Goal: Task Accomplishment & Management: Complete application form

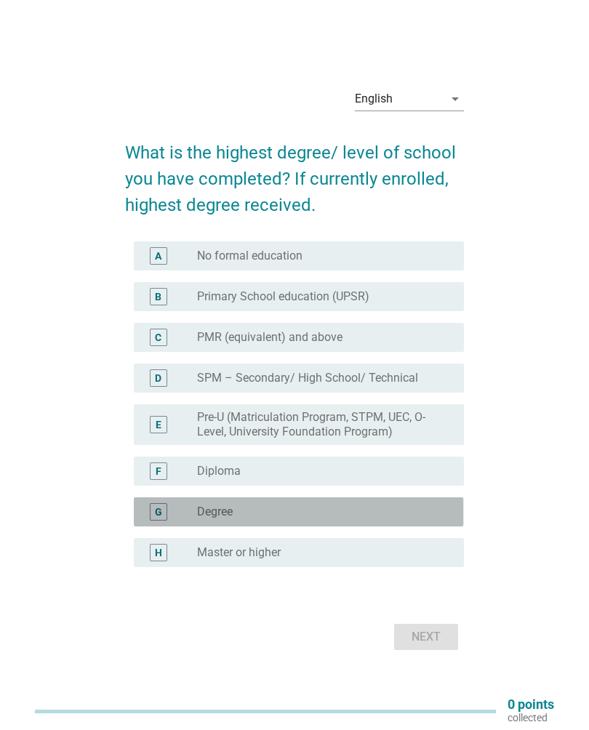
click at [334, 514] on div "radio_button_unchecked Degree" at bounding box center [319, 512] width 244 height 15
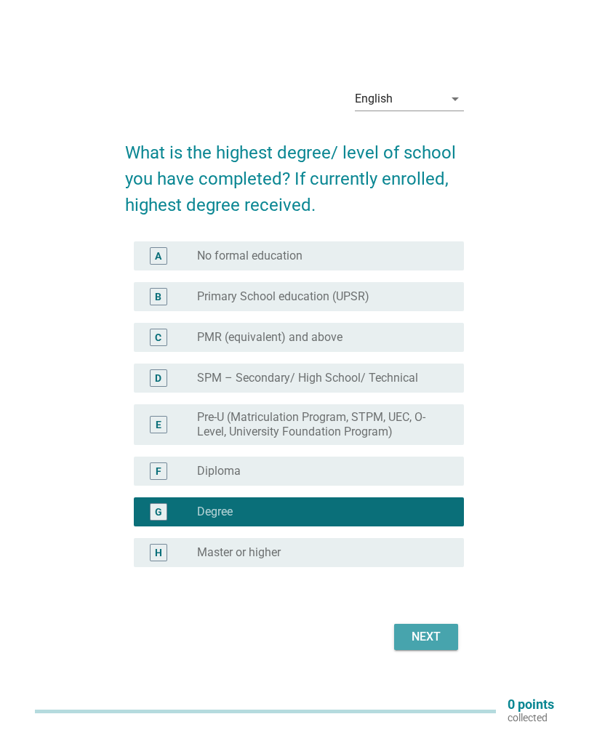
click at [436, 644] on div "Next" at bounding box center [426, 636] width 41 height 17
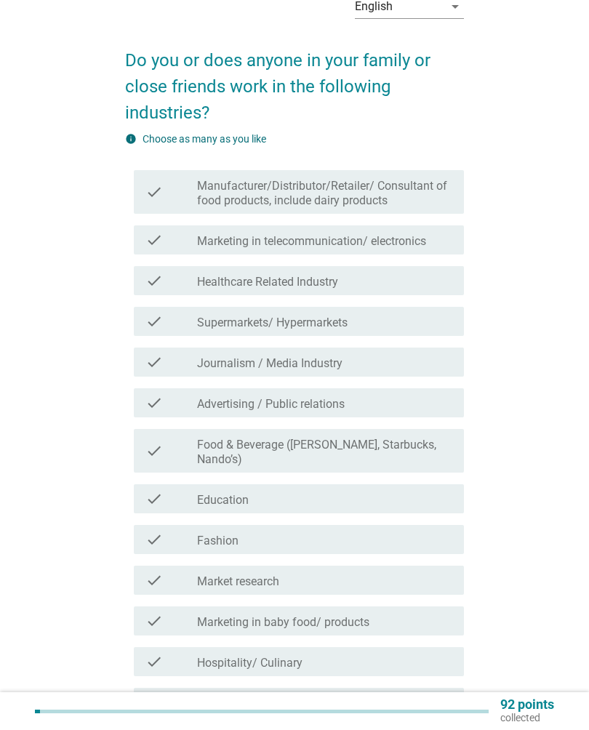
scroll to position [219, 0]
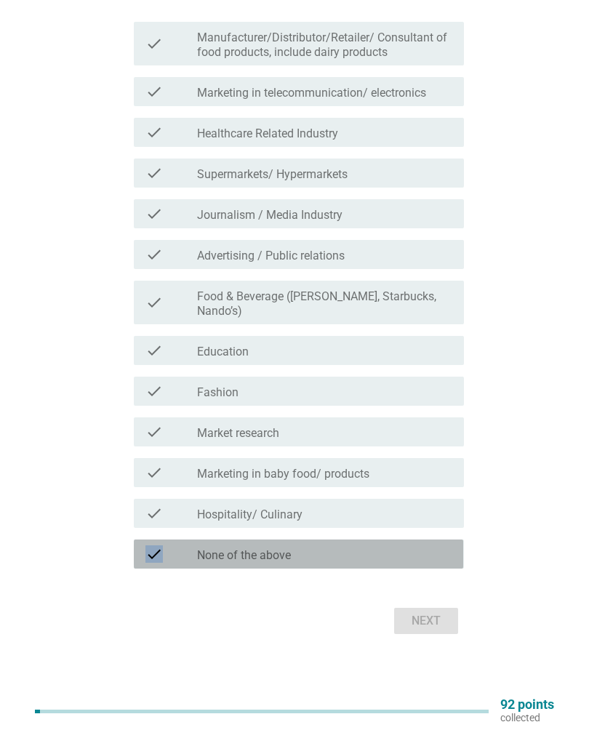
click at [428, 565] on div "check check_box_outline_blank None of the above" at bounding box center [298, 554] width 329 height 29
click at [434, 623] on div "Next" at bounding box center [426, 620] width 41 height 17
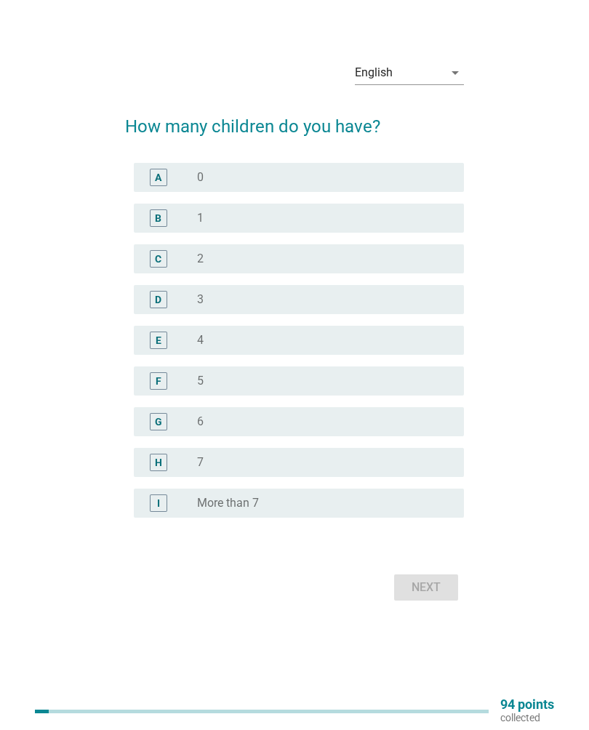
scroll to position [0, 0]
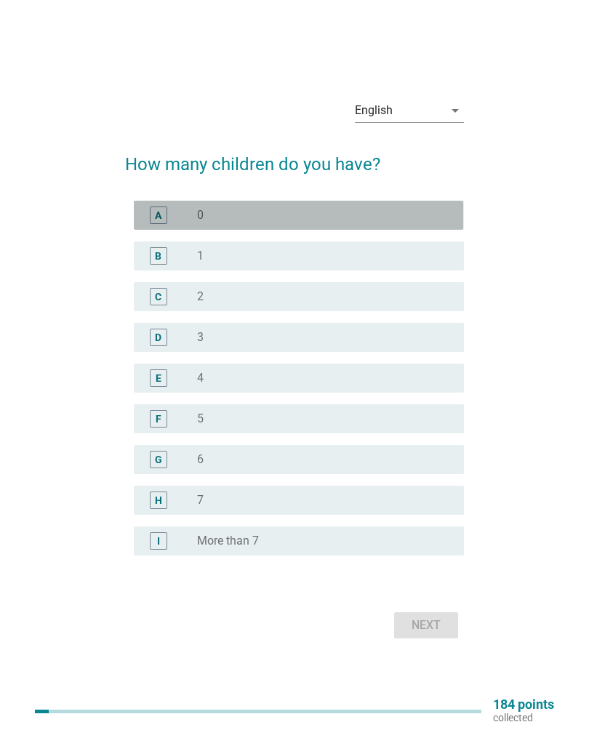
click at [369, 202] on div "A radio_button_unchecked 0" at bounding box center [298, 215] width 329 height 29
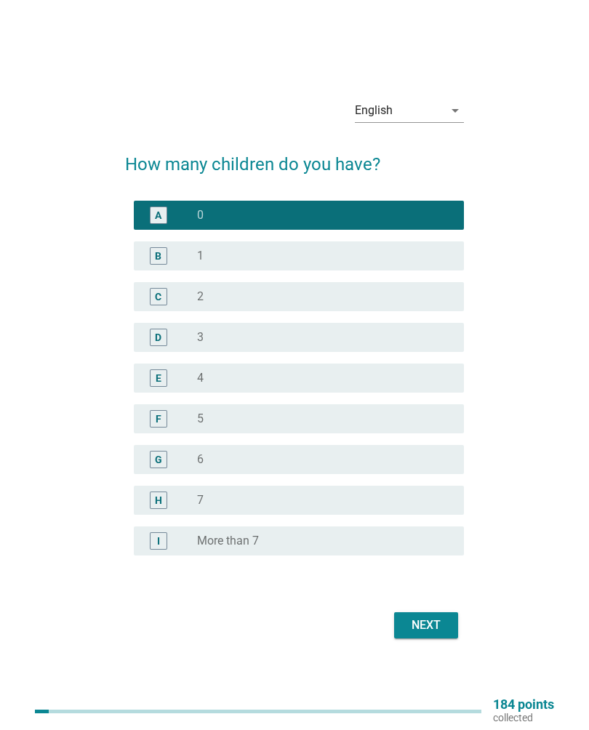
click at [438, 631] on div "Next" at bounding box center [426, 625] width 41 height 17
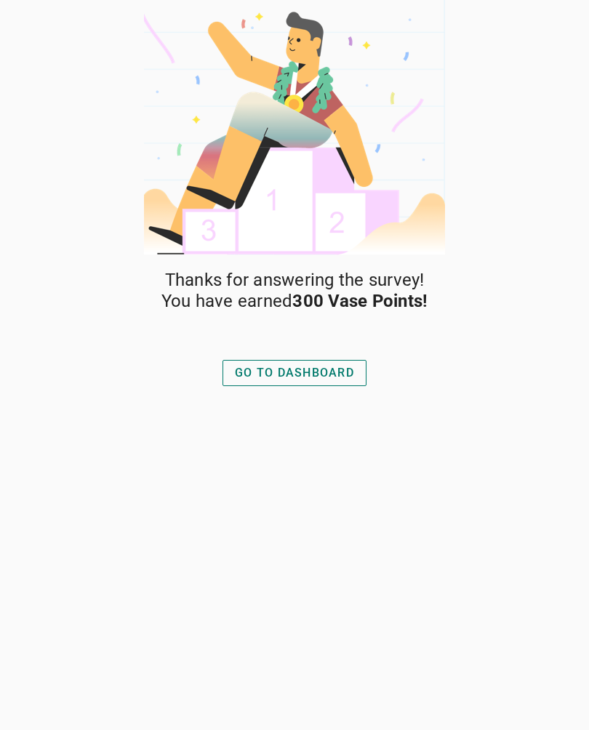
click at [331, 376] on div "GO TO DASHBOARD" at bounding box center [294, 372] width 119 height 17
